Goal: Register for event/course: Register for event/course

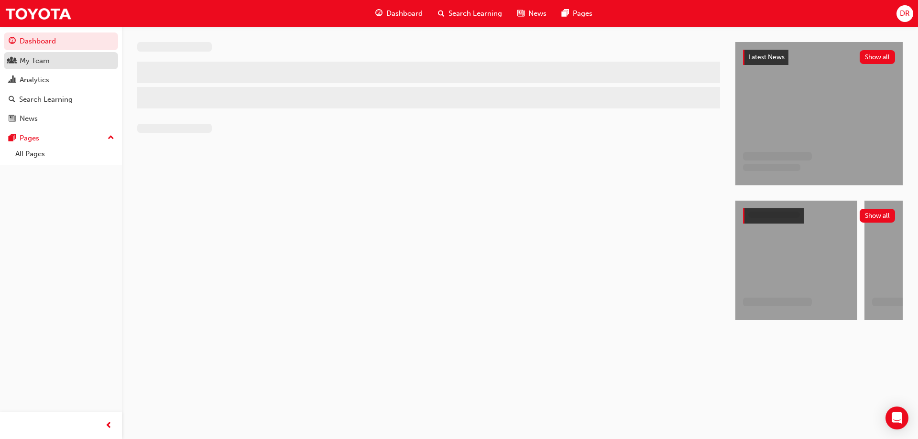
click at [52, 64] on div "My Team" at bounding box center [61, 61] width 105 height 12
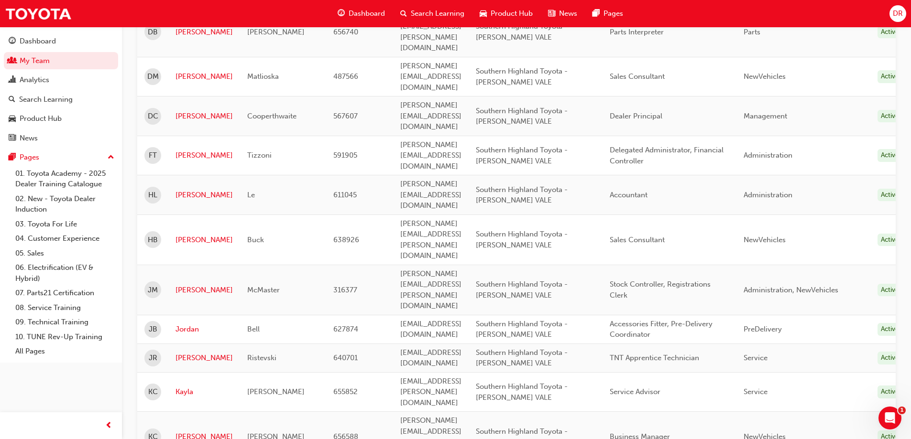
scroll to position [520, 0]
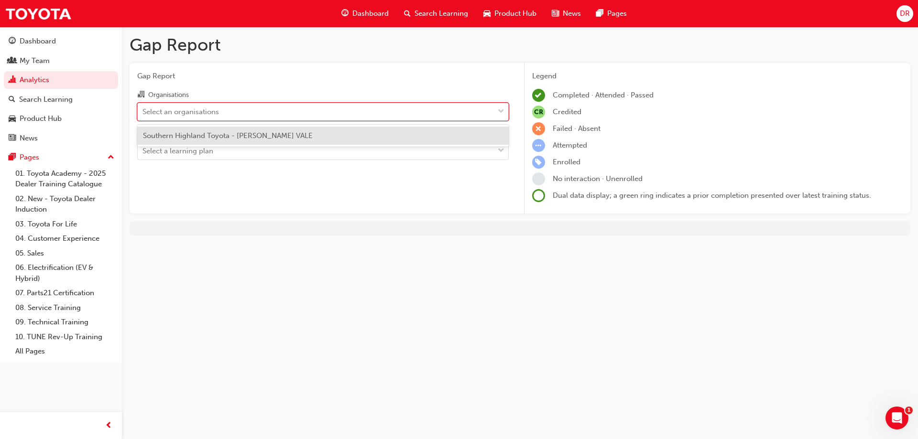
click at [230, 113] on div "Select an organisations" at bounding box center [316, 111] width 356 height 17
click at [143, 113] on input "Organisations option Southern Highland Toyota - [PERSON_NAME] VALE focused, 1 o…" at bounding box center [143, 111] width 1 height 8
click at [226, 137] on span "Southern Highland Toyota - [PERSON_NAME] VALE" at bounding box center [228, 136] width 170 height 9
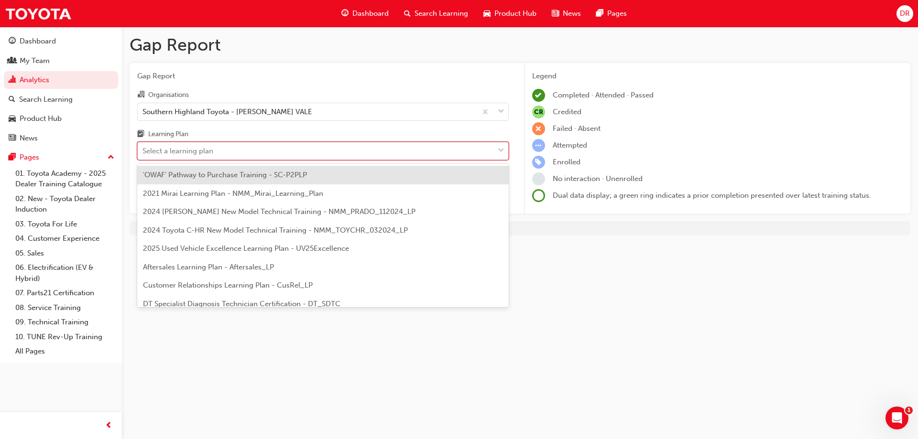
click at [234, 155] on div "Select a learning plan" at bounding box center [316, 151] width 356 height 17
click at [143, 155] on input "Learning Plan option 'OWAF' Pathway to Purchase Training - SC-P2PLP focused, 1 …" at bounding box center [143, 151] width 1 height 8
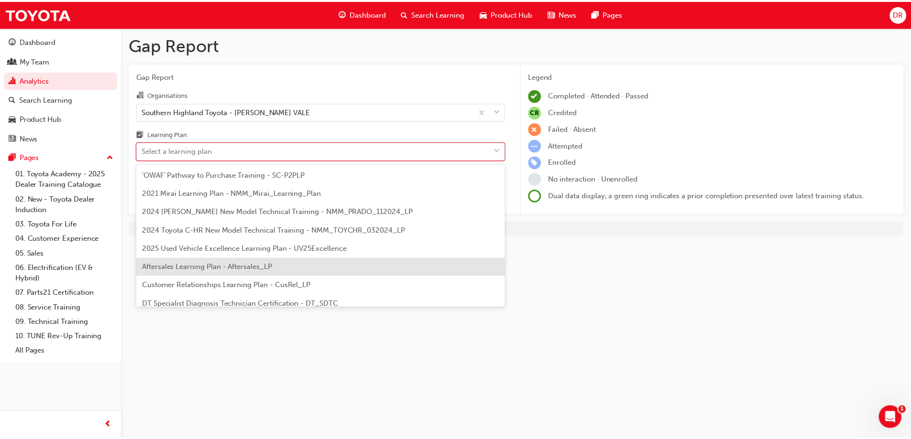
scroll to position [48, 0]
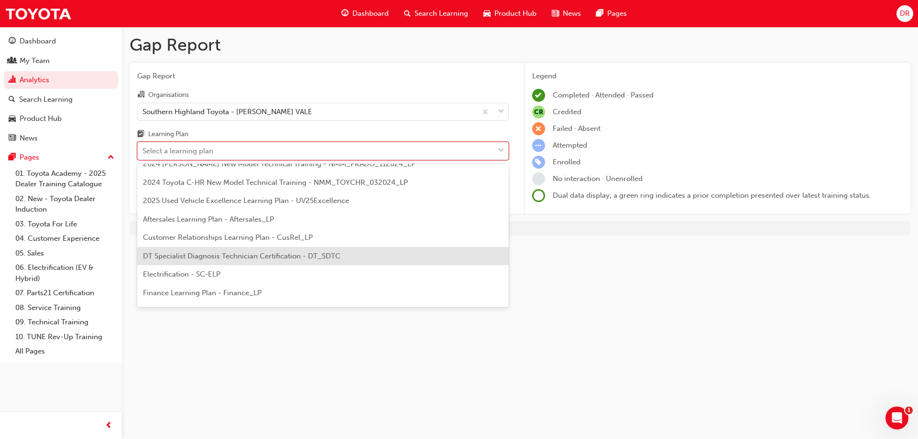
click at [264, 258] on span "DT Specialist Diagnosis Technician Certification - DT_SDTC" at bounding box center [241, 256] width 197 height 9
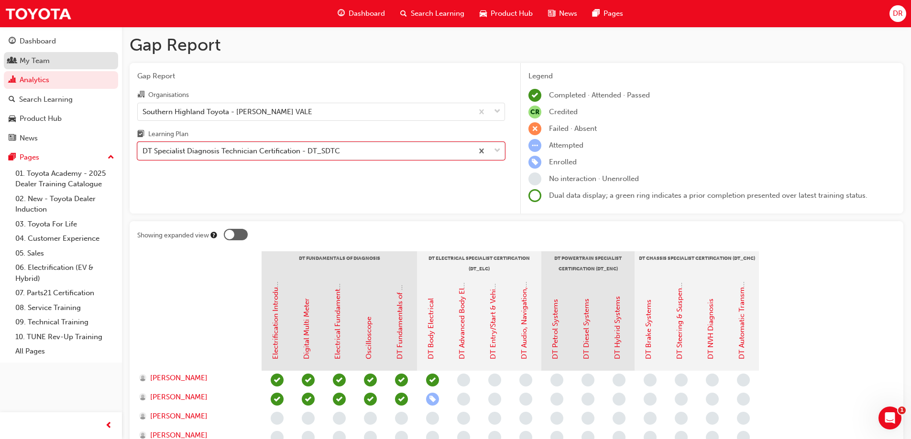
click at [46, 66] on div "My Team" at bounding box center [61, 61] width 105 height 12
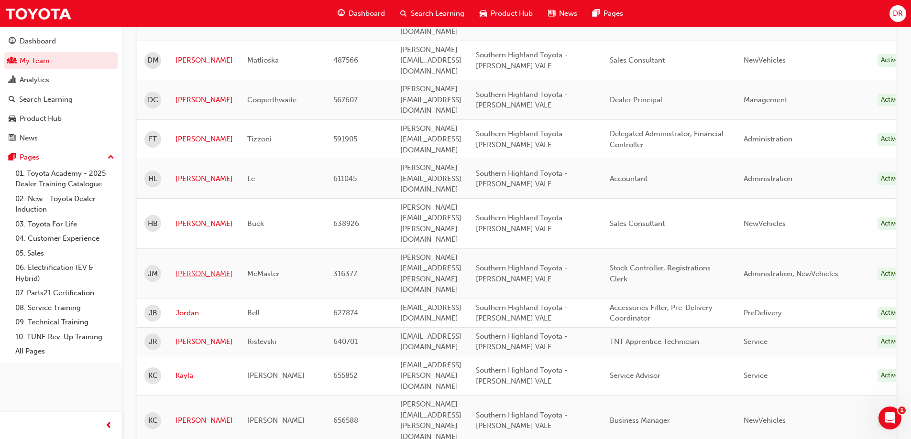
scroll to position [335, 0]
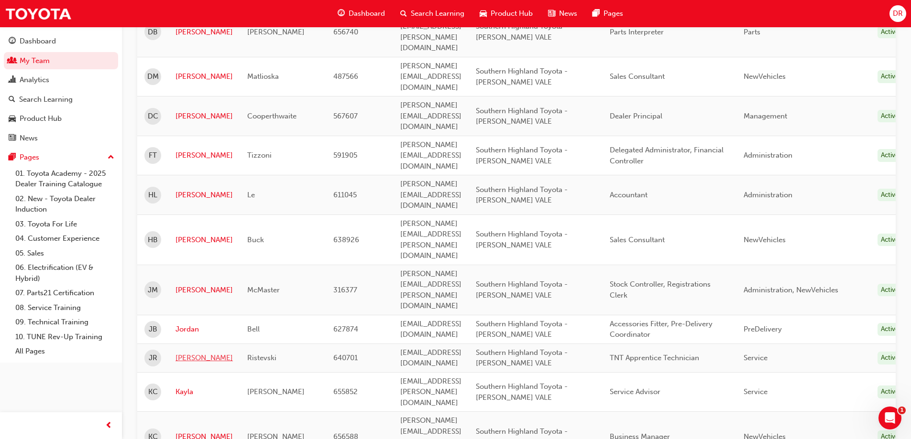
click at [186, 353] on link "[PERSON_NAME]" at bounding box center [203, 358] width 57 height 11
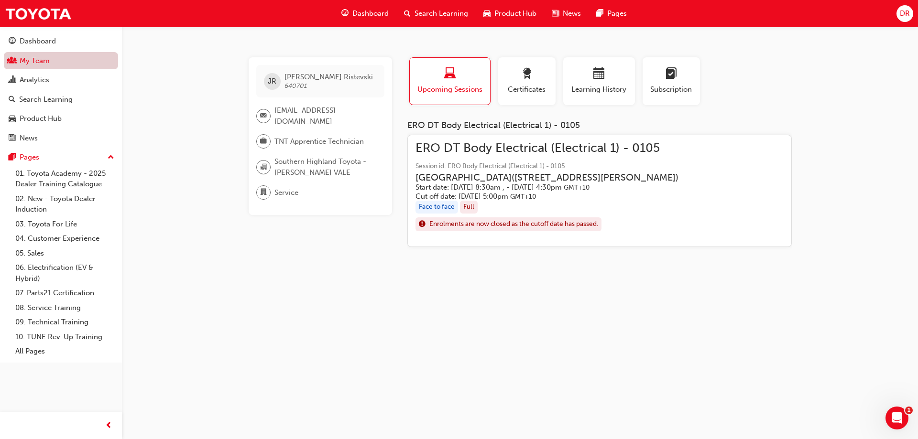
click at [45, 64] on link "My Team" at bounding box center [61, 61] width 114 height 18
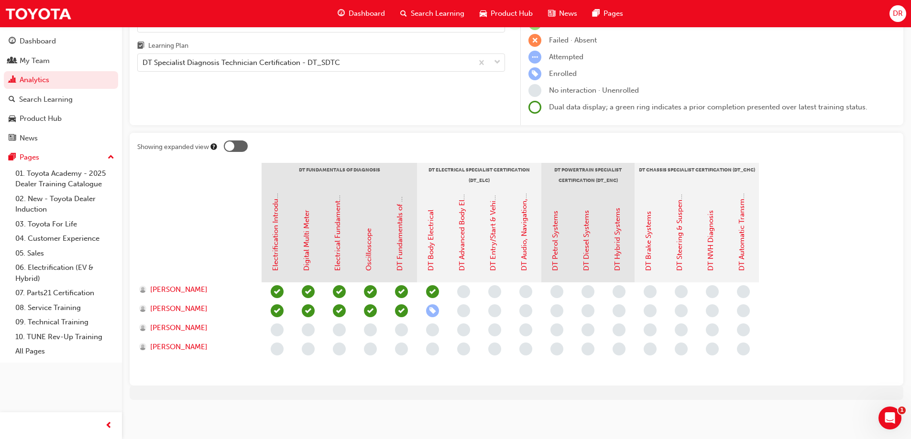
click at [431, 310] on span "learningRecordVerb_ENROLL-icon" at bounding box center [432, 311] width 13 height 13
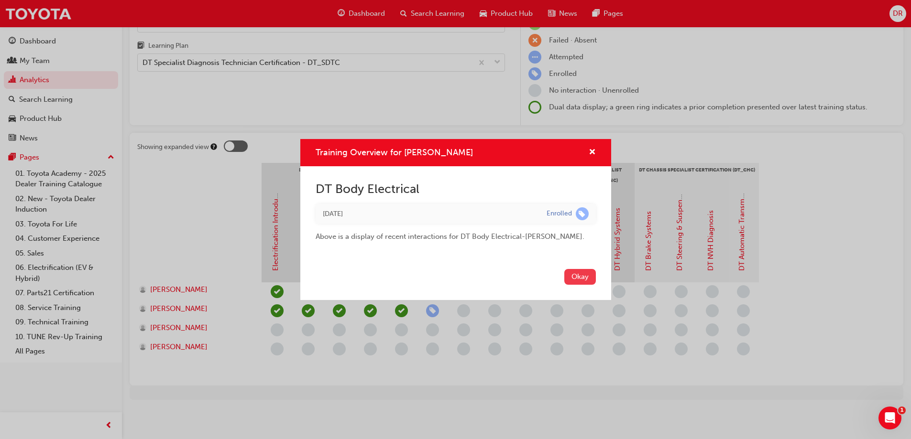
click at [578, 274] on button "Okay" at bounding box center [580, 277] width 32 height 16
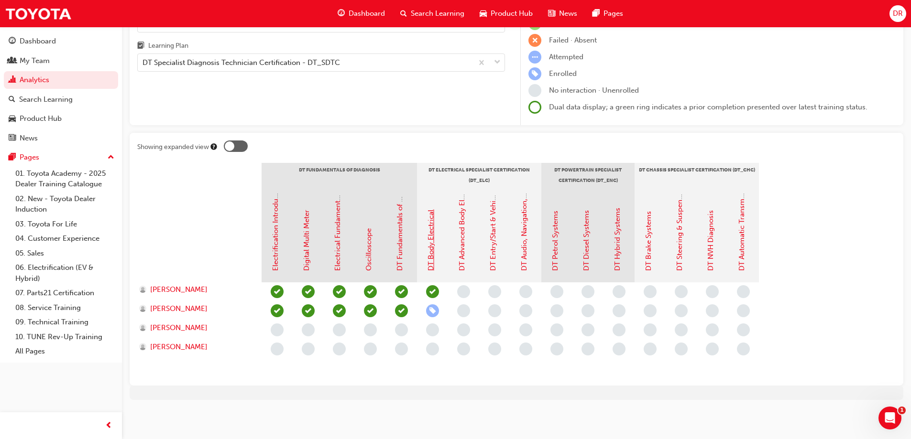
click at [433, 261] on link "DT Body Electrical" at bounding box center [431, 240] width 9 height 61
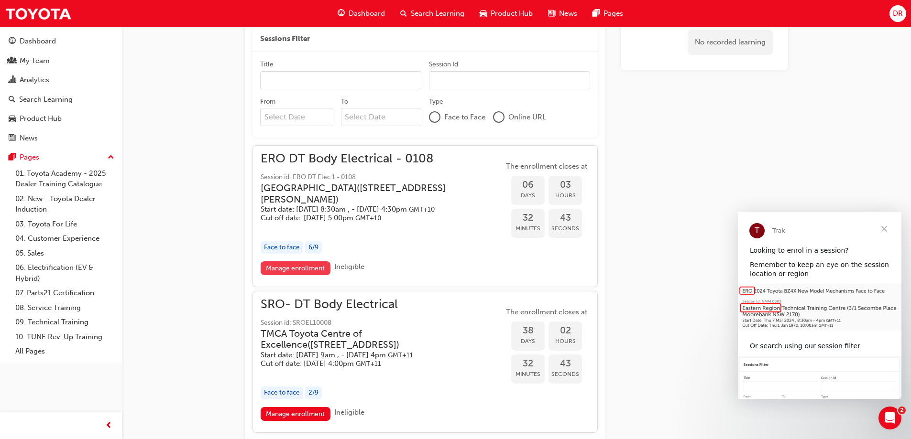
click at [314, 275] on link "Manage enrollment" at bounding box center [296, 269] width 70 height 14
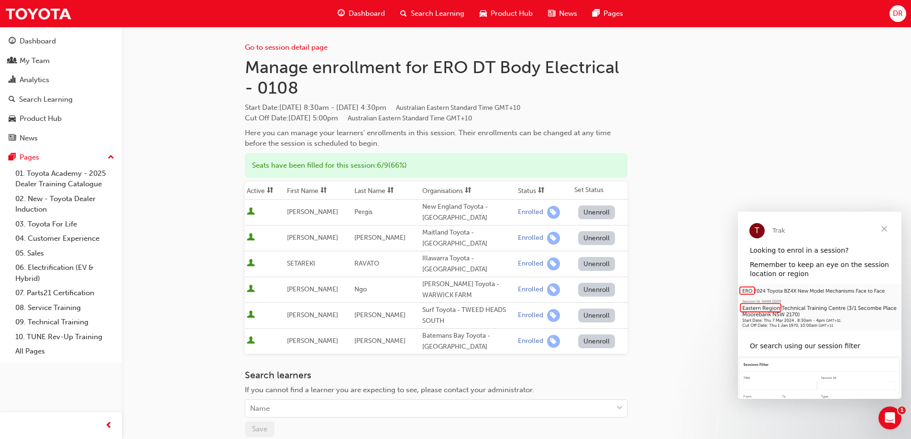
click at [883, 229] on span "Close" at bounding box center [884, 229] width 34 height 34
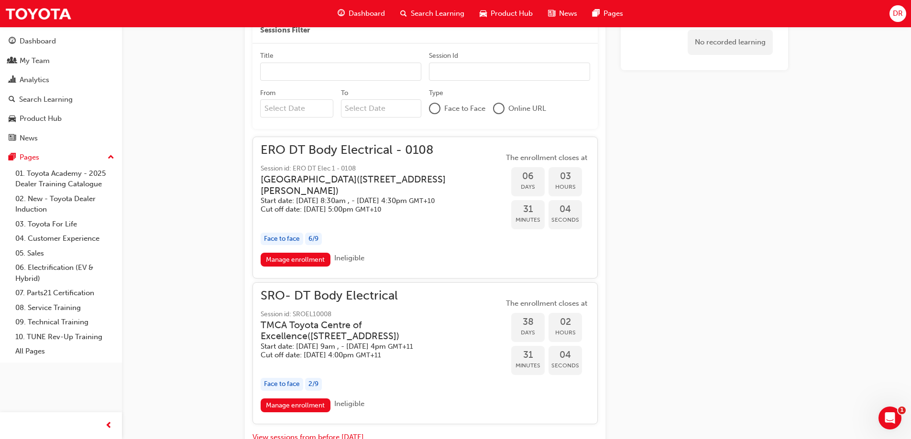
scroll to position [410, 0]
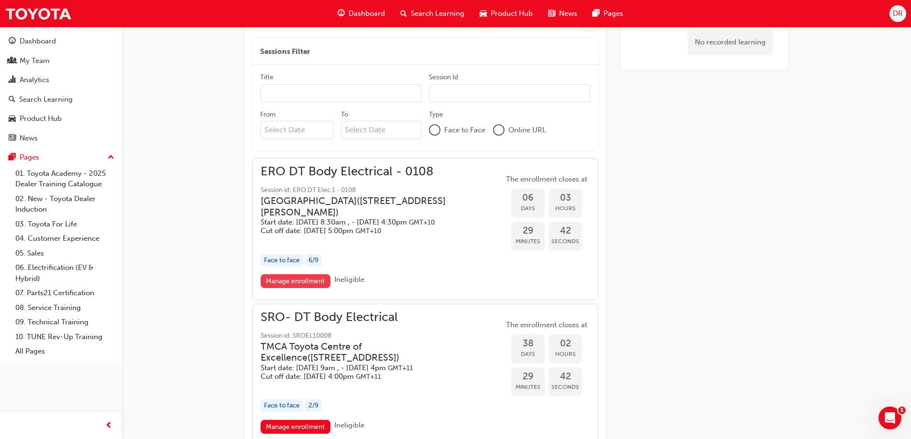
click at [315, 288] on link "Manage enrollment" at bounding box center [296, 281] width 70 height 14
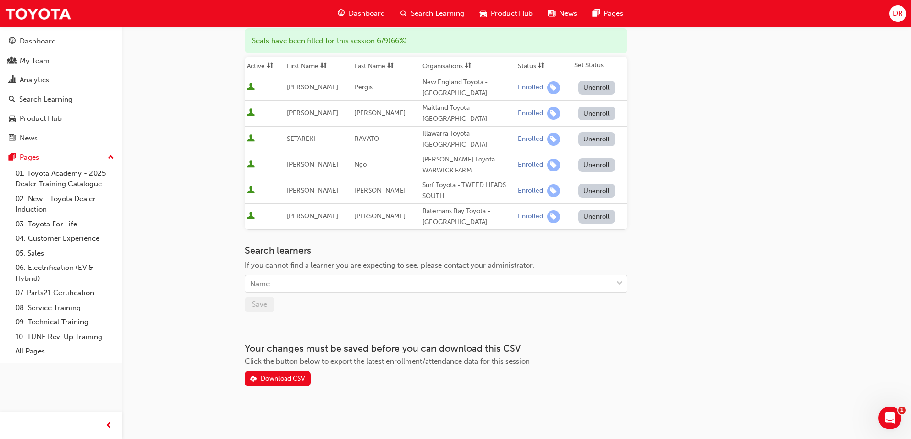
scroll to position [127, 0]
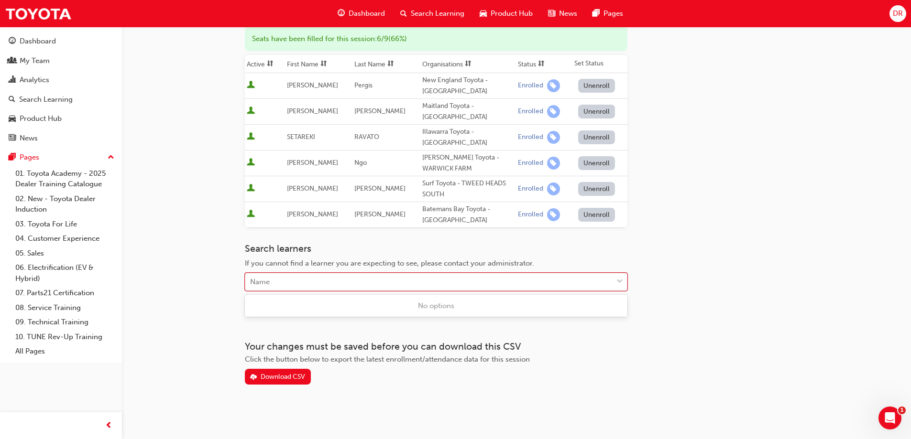
click at [295, 282] on div "Name" at bounding box center [428, 282] width 367 height 17
type input "[PERSON_NAME]"
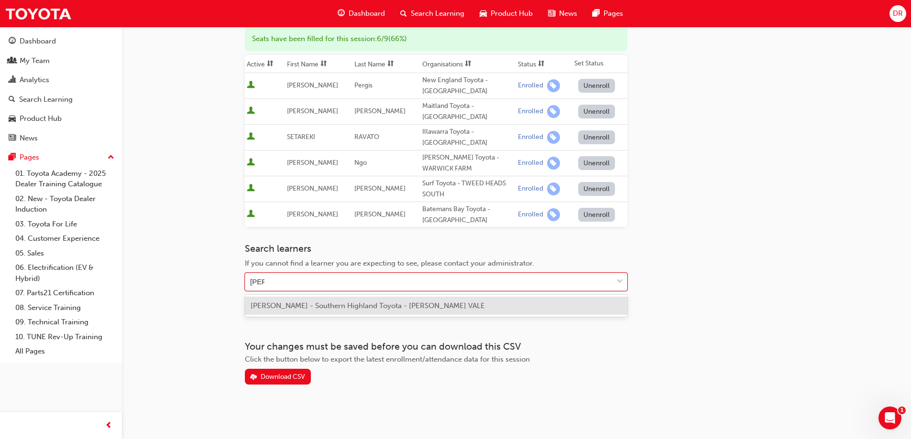
click at [295, 309] on span "[PERSON_NAME] - Southern Highland Toyota - [PERSON_NAME] VALE" at bounding box center [368, 306] width 234 height 9
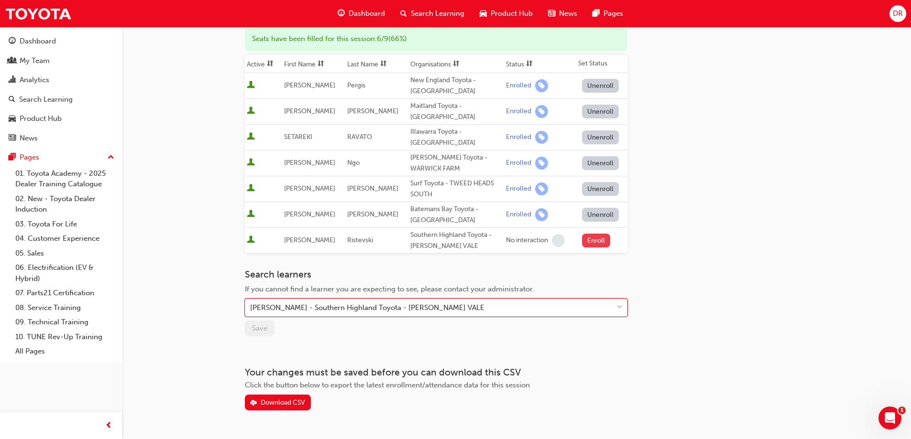
click at [588, 243] on button "Enroll" at bounding box center [596, 241] width 29 height 14
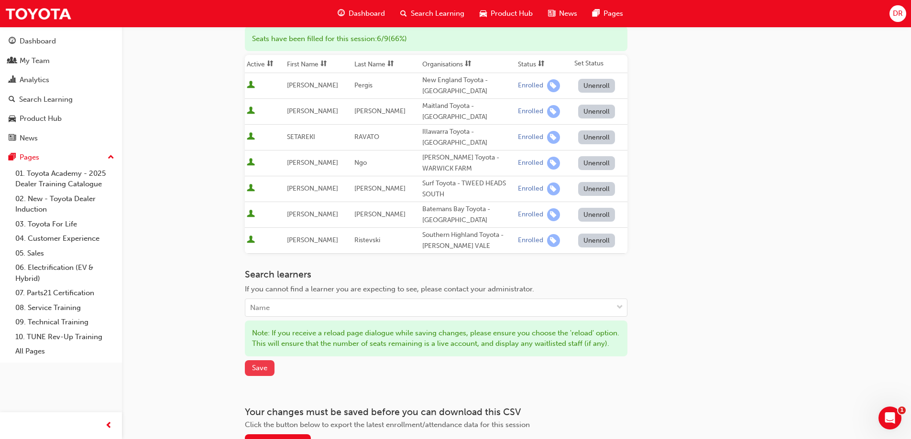
click at [259, 373] on span "Save" at bounding box center [259, 368] width 15 height 9
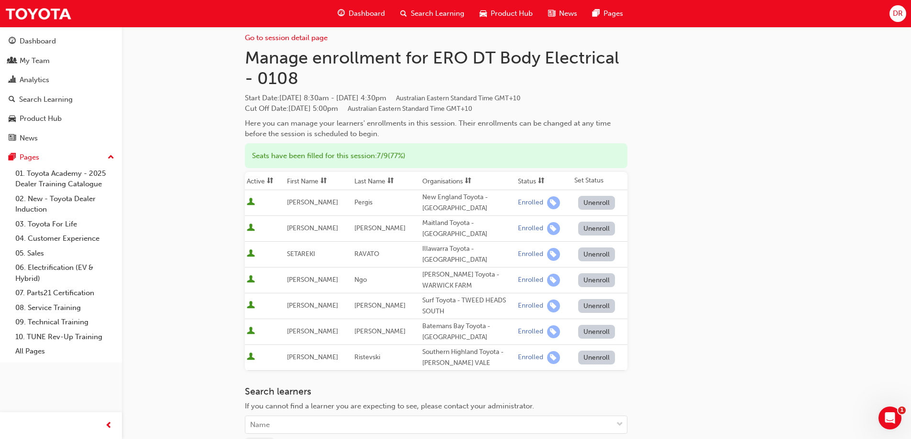
scroll to position [0, 0]
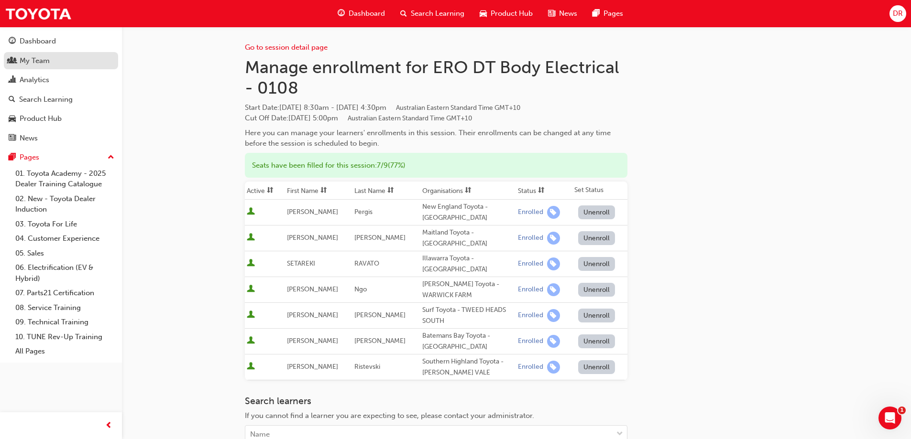
click at [36, 55] on div "My Team" at bounding box center [35, 60] width 30 height 11
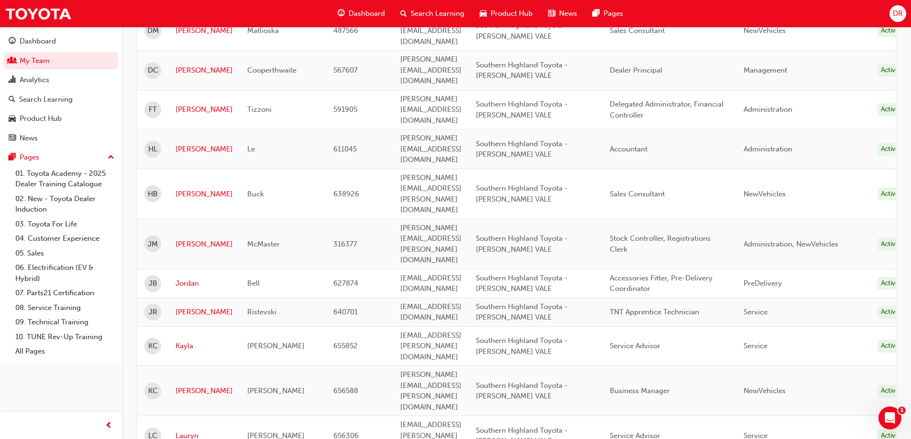
scroll to position [520, 0]
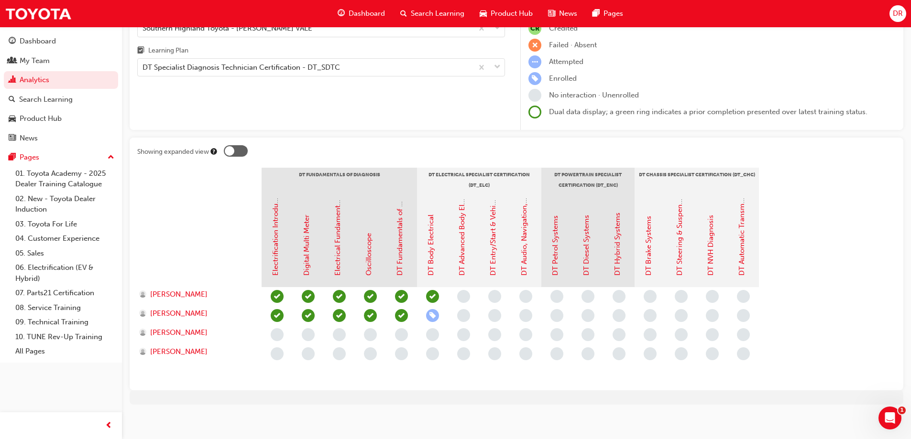
scroll to position [88, 0]
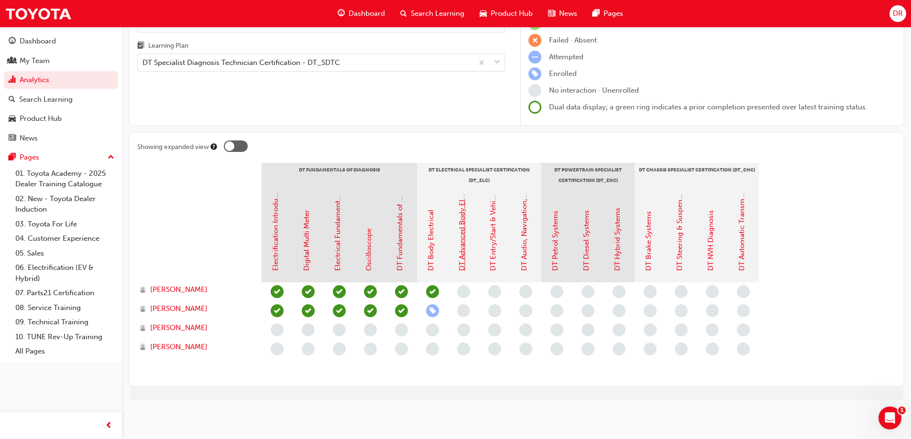
click at [464, 252] on link "DT Advanced Body Electrical & Auto A/C Systems" at bounding box center [462, 189] width 9 height 163
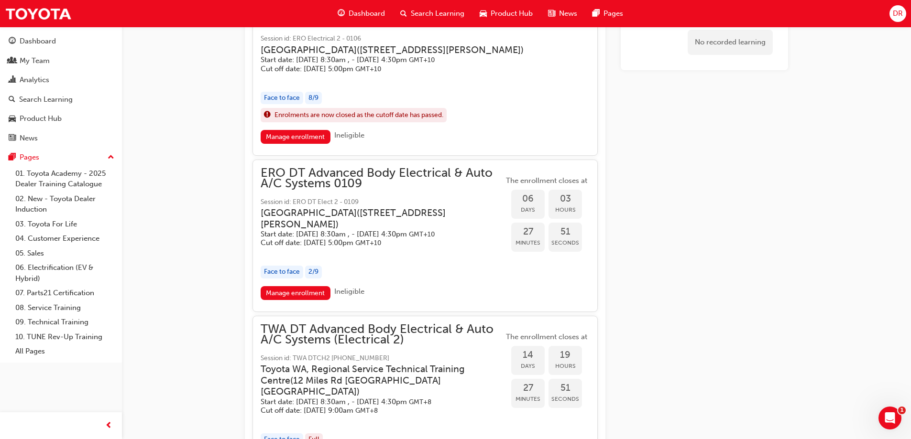
scroll to position [410, 0]
